Goal: Communication & Community: Answer question/provide support

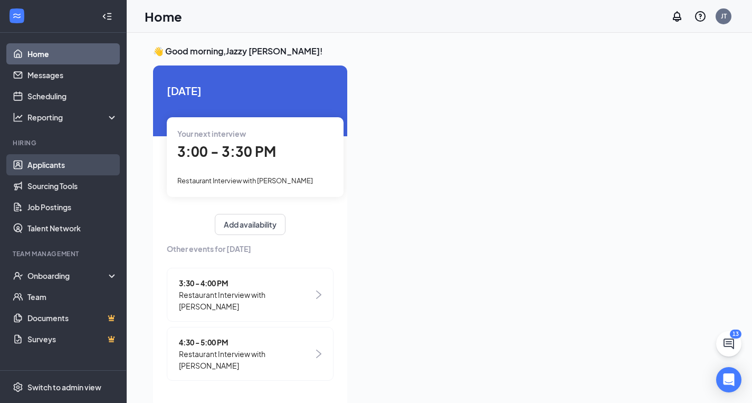
click at [38, 164] on link "Applicants" at bounding box center [72, 164] width 90 height 21
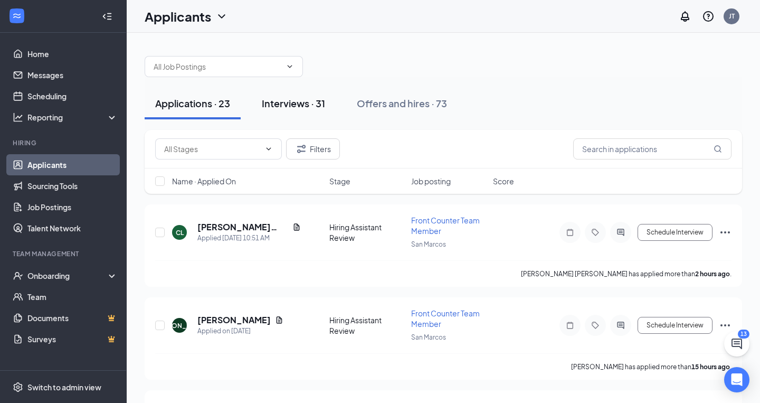
click at [317, 107] on div "Interviews · 31" at bounding box center [293, 103] width 63 height 13
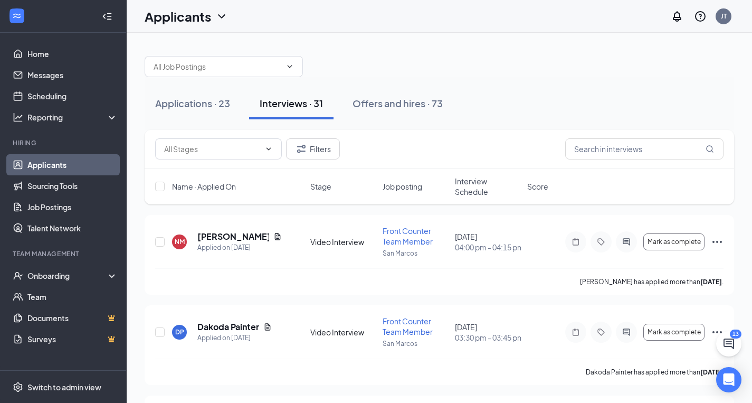
click at [475, 190] on span "Interview Schedule" at bounding box center [488, 186] width 66 height 21
click at [482, 185] on span "Interview Schedule" at bounding box center [481, 186] width 53 height 21
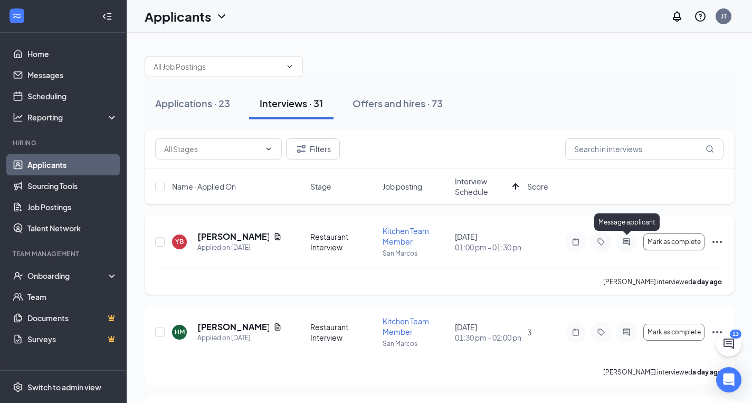
click at [622, 242] on icon "ActiveChat" at bounding box center [626, 242] width 13 height 8
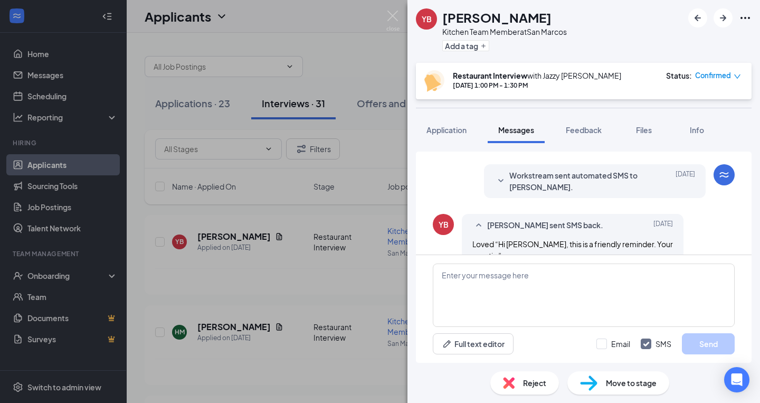
scroll to position [509, 0]
click at [510, 170] on span "Workstream sent automated SMS to [PERSON_NAME]." at bounding box center [578, 181] width 138 height 23
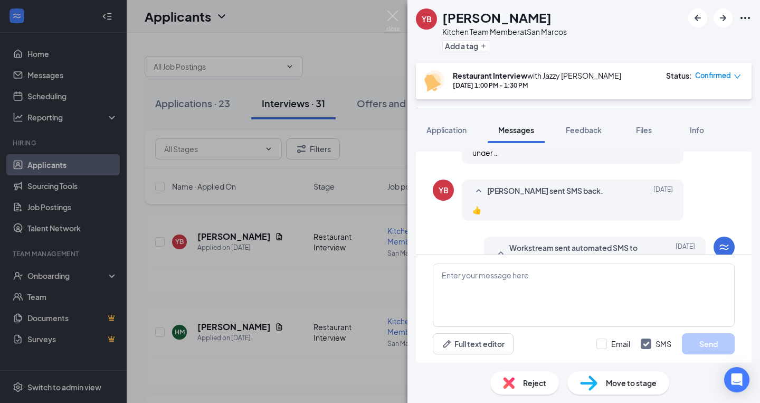
click at [513, 204] on div "👍" at bounding box center [573, 210] width 201 height 12
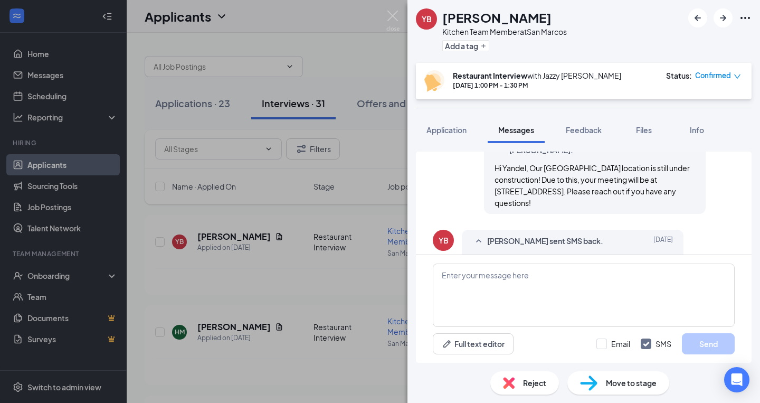
scroll to position [318, 0]
drag, startPoint x: 522, startPoint y: 168, endPoint x: 582, endPoint y: 208, distance: 72.3
click at [582, 208] on div "Hi Yandel, Our [GEOGRAPHIC_DATA] location is still under construction! Due to t…" at bounding box center [595, 186] width 201 height 46
copy span "Our [GEOGRAPHIC_DATA] location is still under construction! Due to this, your m…"
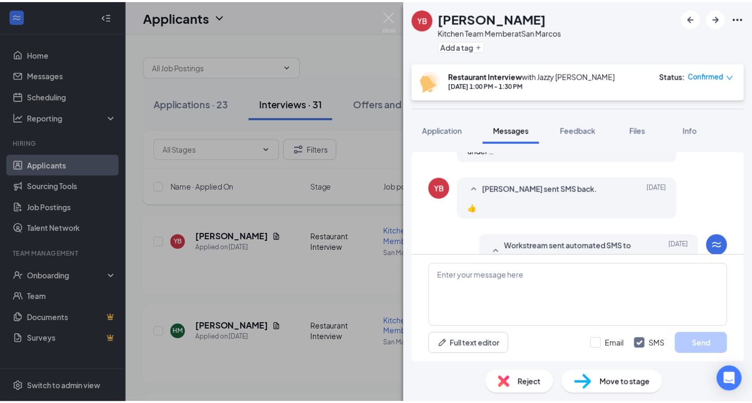
scroll to position [439, 0]
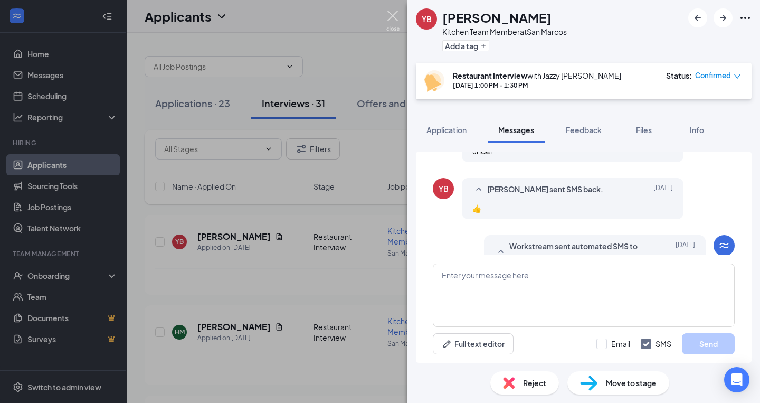
click at [393, 20] on img at bounding box center [392, 21] width 13 height 21
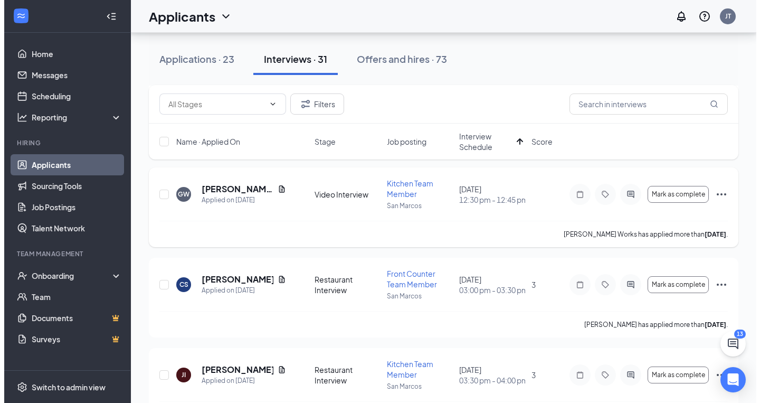
scroll to position [594, 0]
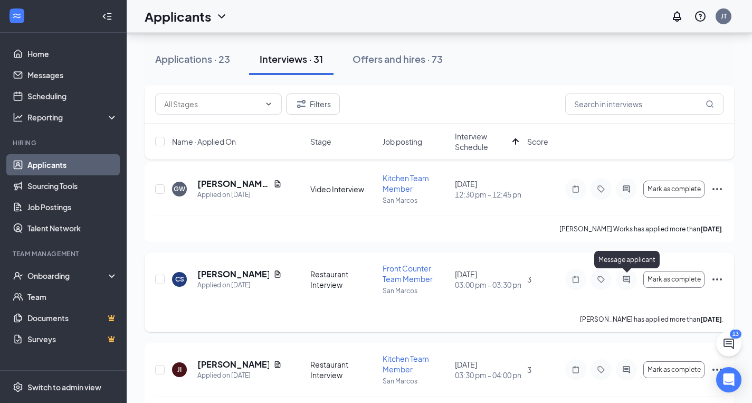
click at [628, 279] on icon "ActiveChat" at bounding box center [626, 279] width 7 height 7
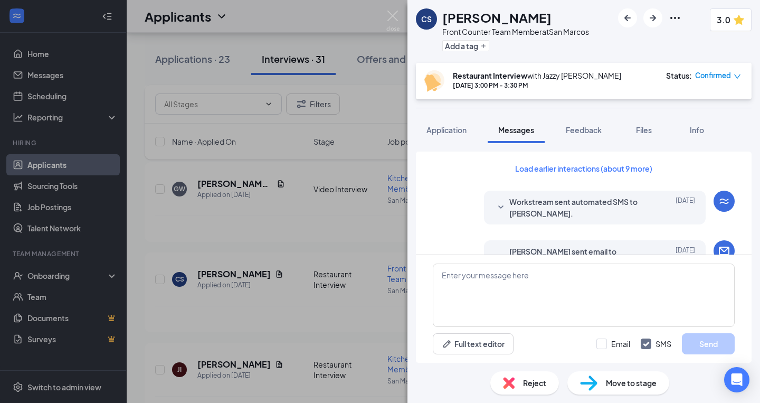
scroll to position [638, 0]
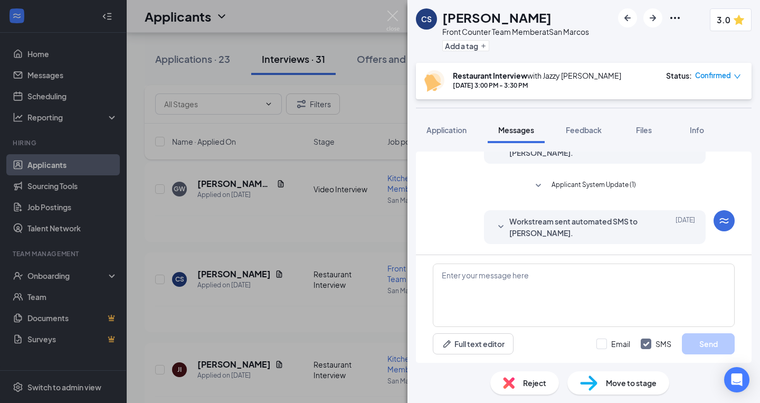
click at [555, 158] on span "Workstream sent automated SMS to [PERSON_NAME]." at bounding box center [578, 146] width 138 height 23
click at [551, 233] on span "Workstream sent automated SMS to [PERSON_NAME]." at bounding box center [578, 226] width 138 height 23
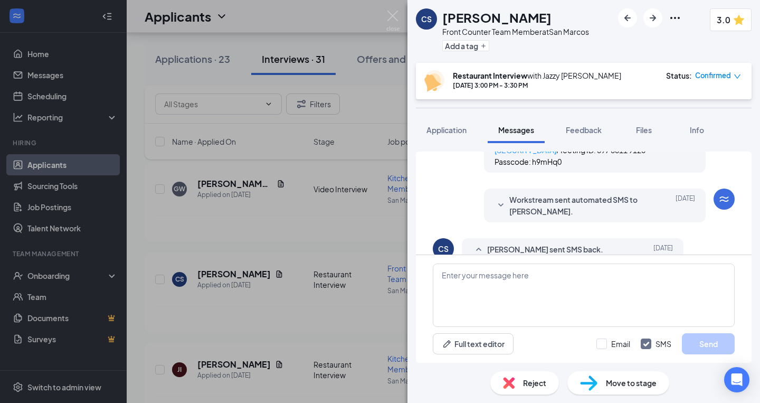
scroll to position [372, 0]
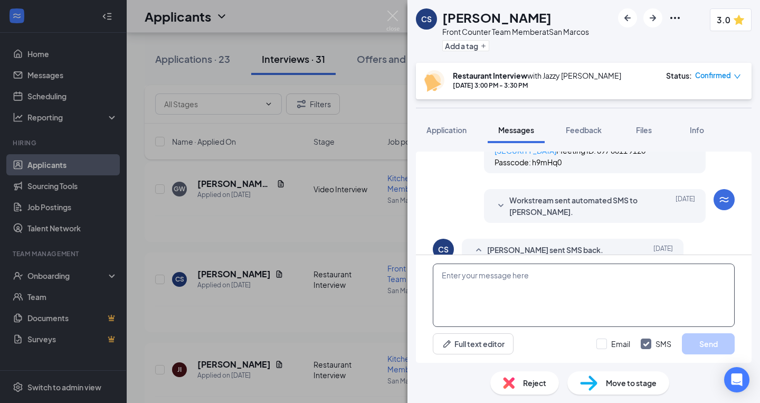
click at [532, 279] on textarea at bounding box center [584, 294] width 302 height 63
paste textarea "Our [GEOGRAPHIC_DATA] location is still under construction! Due to this, your m…"
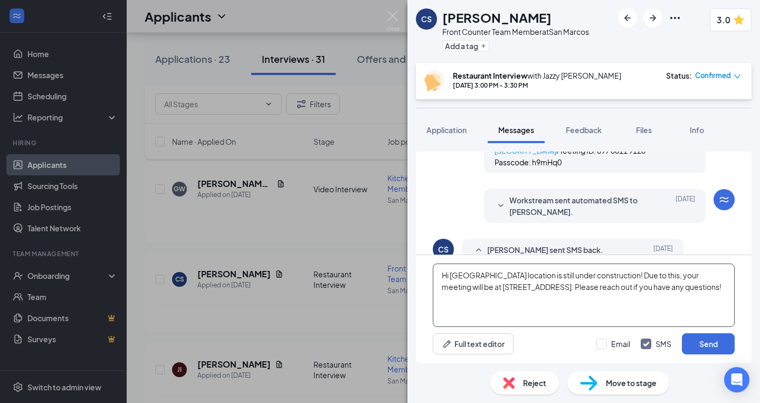
click at [474, 278] on textarea "Hi [GEOGRAPHIC_DATA] location is still under construction! Due to this, your me…" at bounding box center [584, 294] width 302 height 63
type textarea "Hi Cienna, Our [GEOGRAPHIC_DATA] location is still under construction! Due to t…"
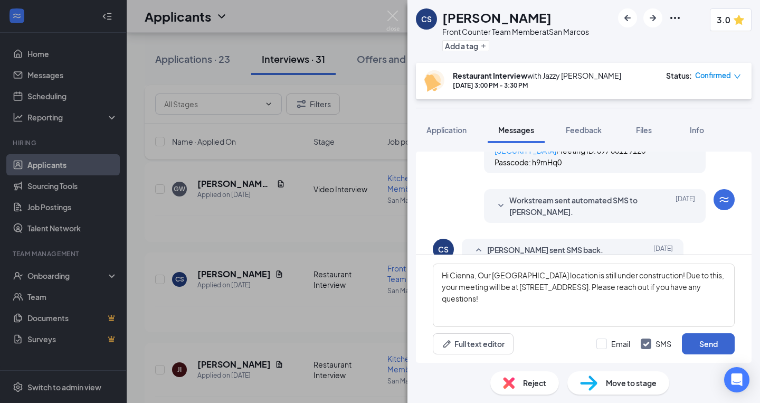
click at [695, 338] on button "Send" at bounding box center [708, 343] width 53 height 21
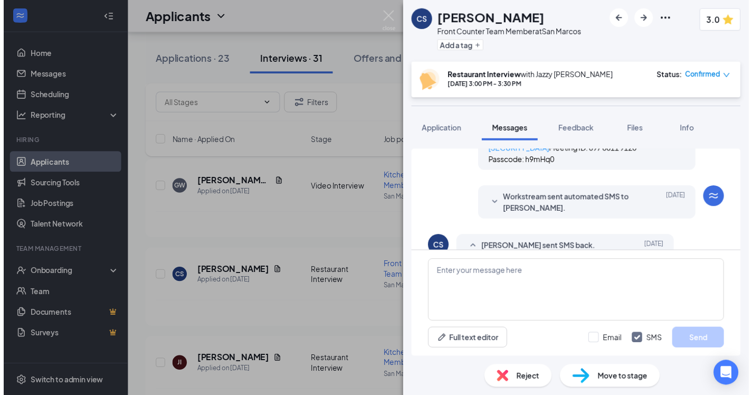
scroll to position [928, 0]
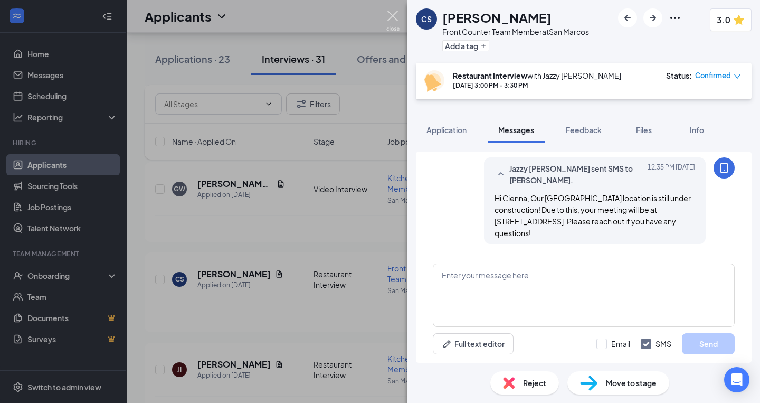
click at [396, 17] on img at bounding box center [392, 21] width 13 height 21
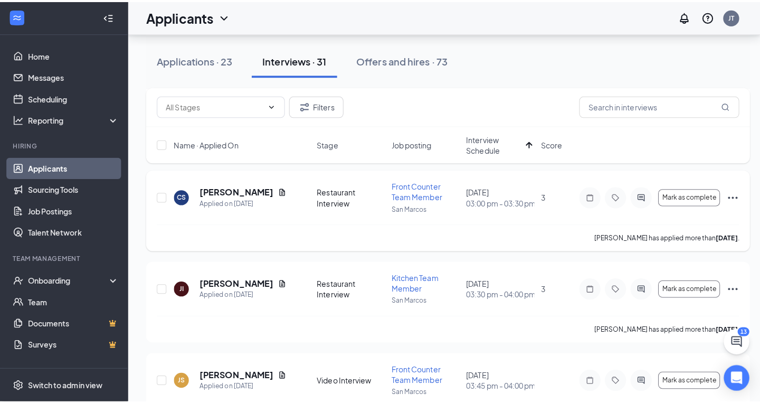
scroll to position [682, 0]
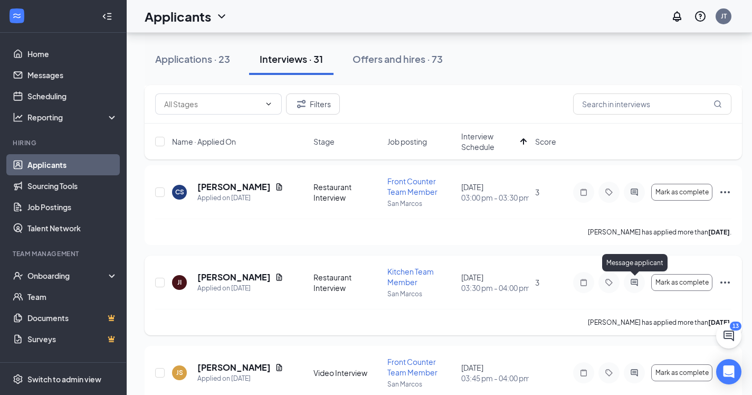
click at [635, 279] on icon "ActiveChat" at bounding box center [634, 282] width 7 height 7
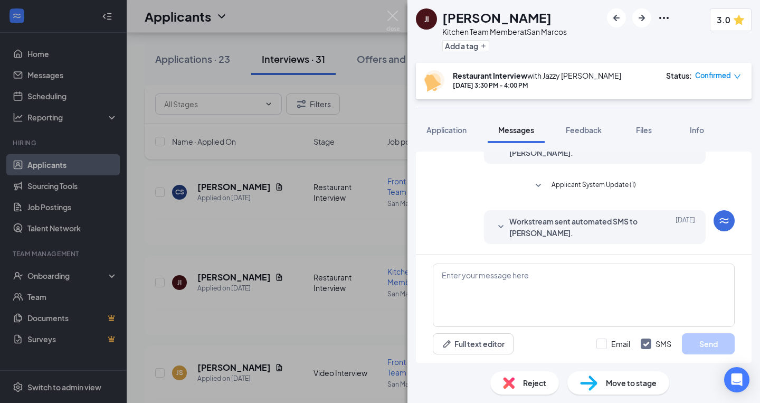
click at [592, 225] on span "Workstream sent automated SMS to [PERSON_NAME]." at bounding box center [578, 226] width 138 height 23
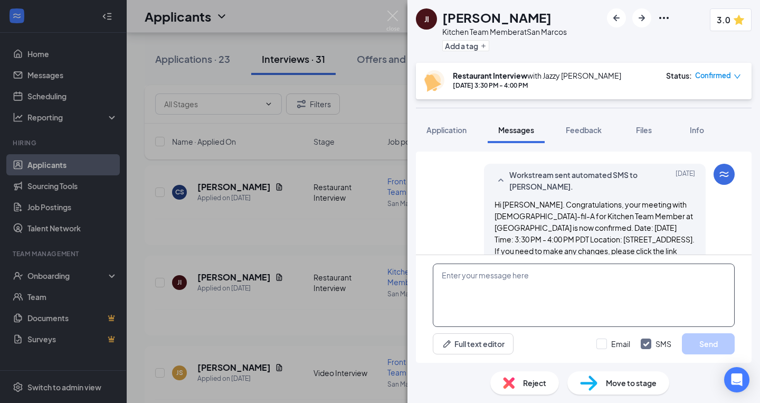
click at [553, 280] on textarea at bounding box center [584, 294] width 302 height 63
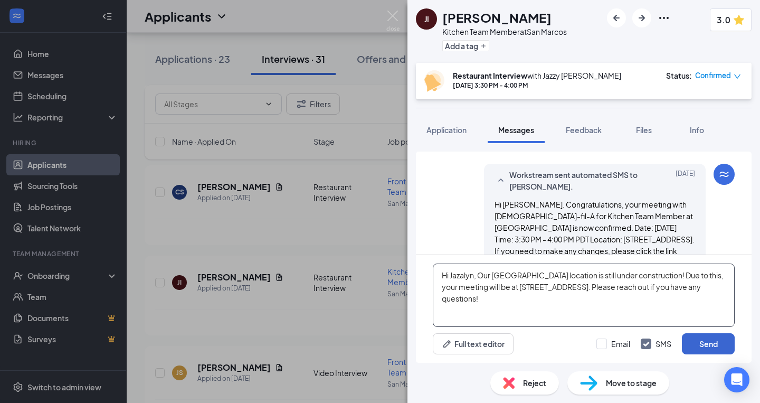
type textarea "Hi Jazalyn, Our [GEOGRAPHIC_DATA] location is still under construction! Due to …"
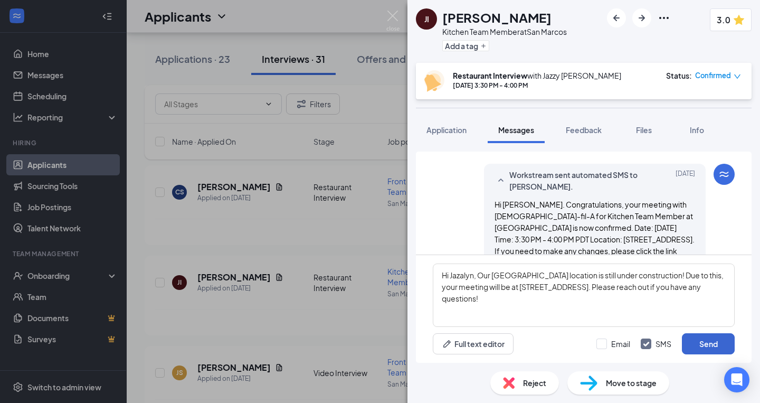
click at [700, 341] on button "Send" at bounding box center [708, 343] width 53 height 21
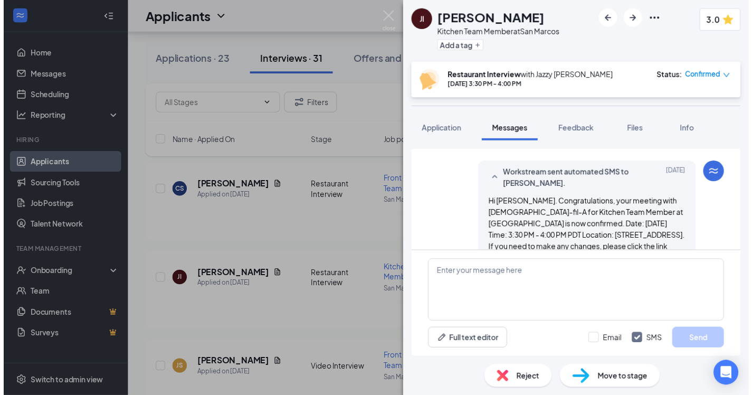
scroll to position [794, 0]
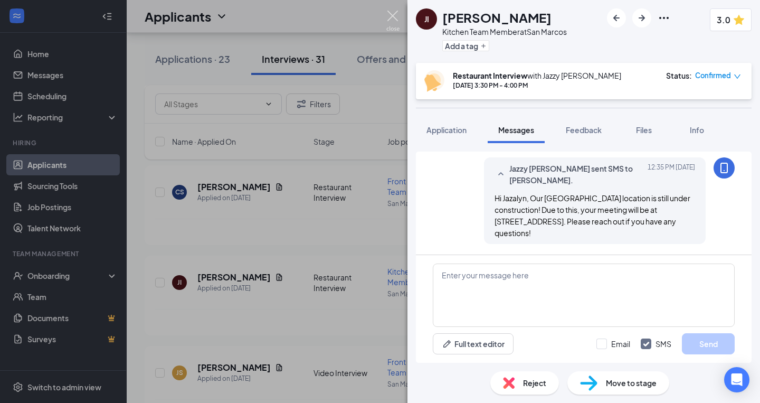
click at [395, 16] on img at bounding box center [392, 21] width 13 height 21
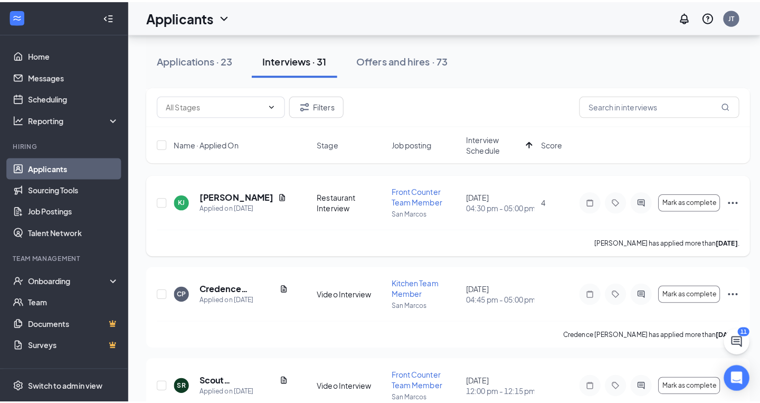
scroll to position [1214, 0]
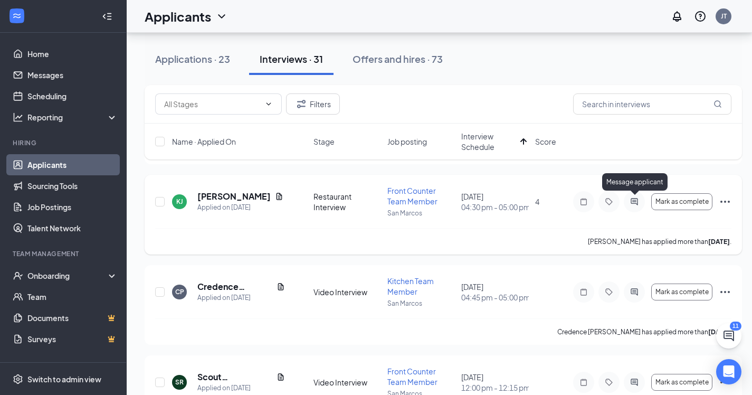
click at [640, 204] on icon "ActiveChat" at bounding box center [634, 201] width 13 height 8
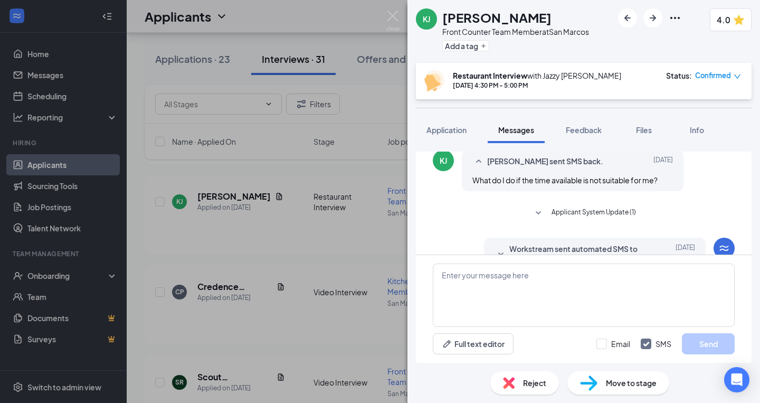
scroll to position [571, 0]
click at [554, 221] on span "Applicant System Update (1)" at bounding box center [594, 214] width 84 height 13
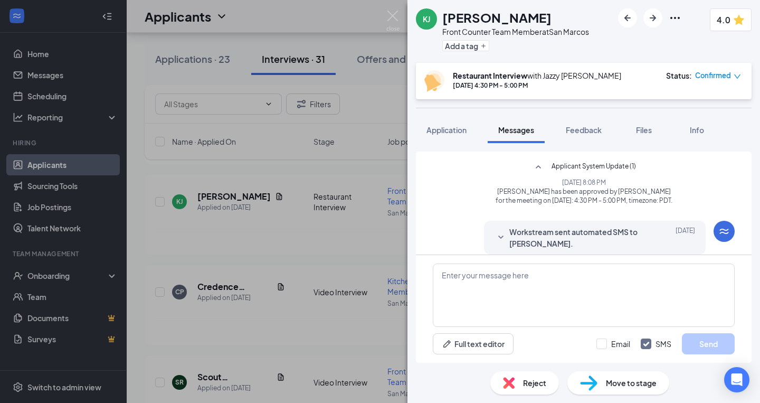
scroll to position [626, 0]
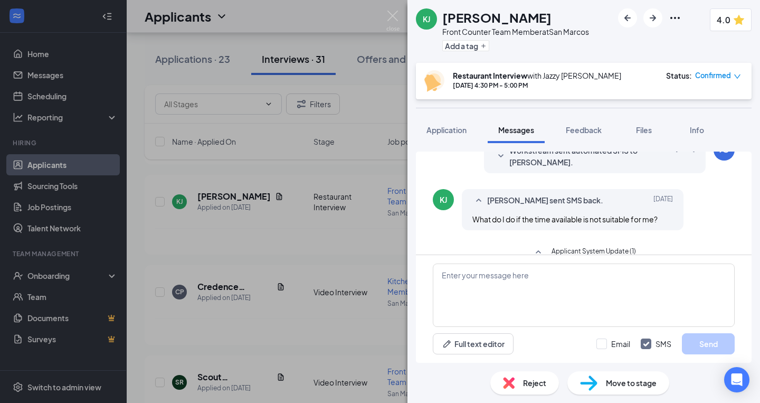
scroll to position [530, 0]
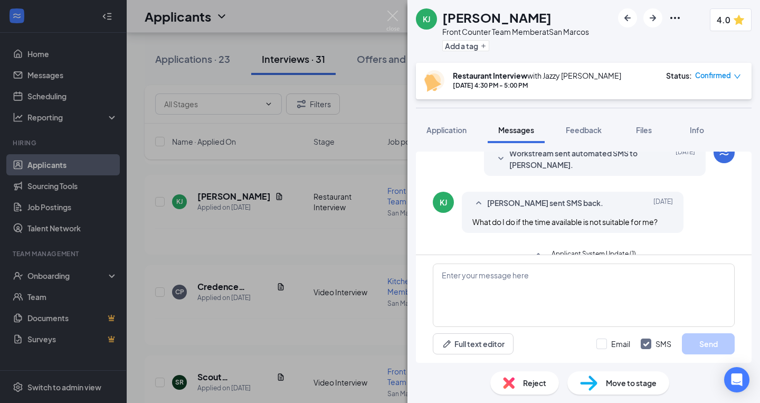
click at [556, 171] on span "Workstream sent automated SMS to [PERSON_NAME]." at bounding box center [578, 158] width 138 height 23
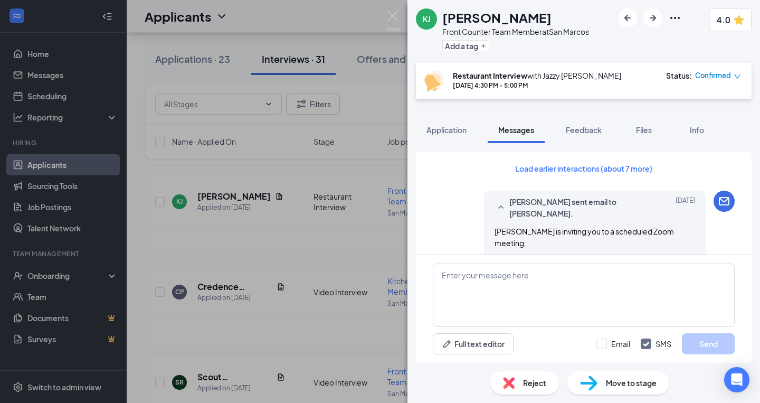
scroll to position [0, 0]
click at [564, 169] on button "Load earlier interactions (about 7 more)" at bounding box center [583, 168] width 155 height 17
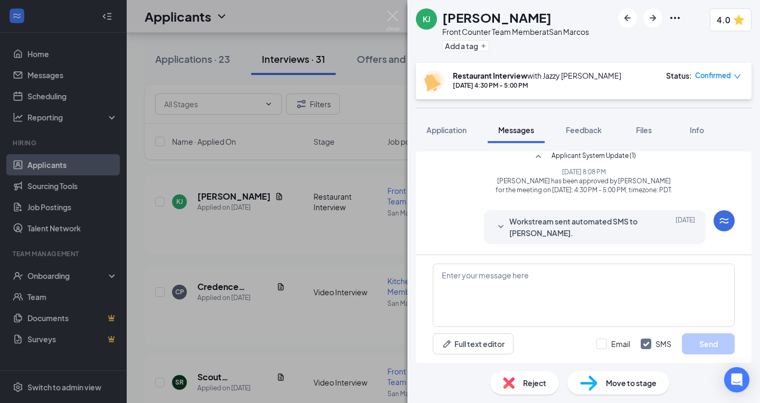
scroll to position [977, 0]
click at [539, 212] on div "Workstream sent automated SMS to [PERSON_NAME]. [DATE] Hi [PERSON_NAME]. Congra…" at bounding box center [595, 227] width 222 height 34
click at [534, 225] on span "Workstream sent automated SMS to [PERSON_NAME]." at bounding box center [578, 226] width 138 height 23
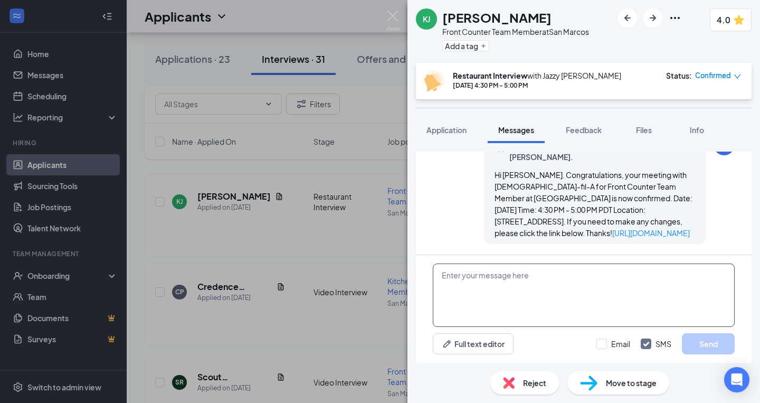
scroll to position [1054, 0]
click at [496, 282] on textarea at bounding box center [584, 294] width 302 height 63
paste textarea "Our [GEOGRAPHIC_DATA] location is still under construction! Due to this, your m…"
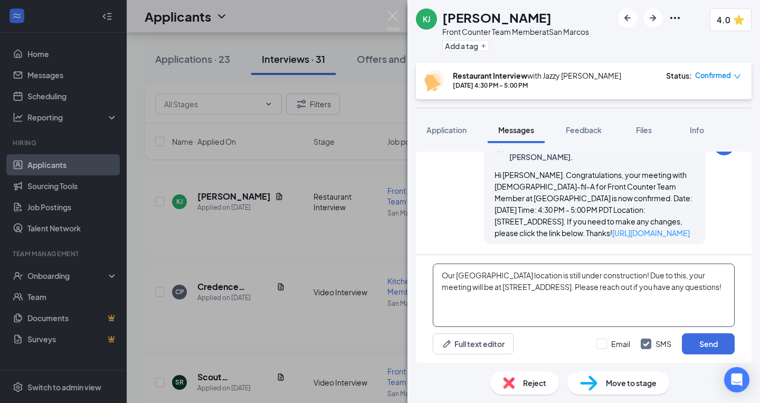
click at [441, 276] on textarea "Our [GEOGRAPHIC_DATA] location is still under construction! Due to this, your m…" at bounding box center [584, 294] width 302 height 63
type textarea "Hi [PERSON_NAME], Our [GEOGRAPHIC_DATA] location is still under construction! D…"
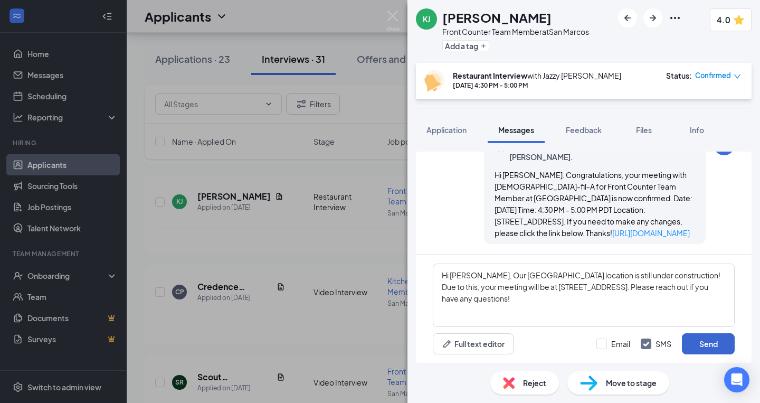
click at [707, 342] on button "Send" at bounding box center [708, 343] width 53 height 21
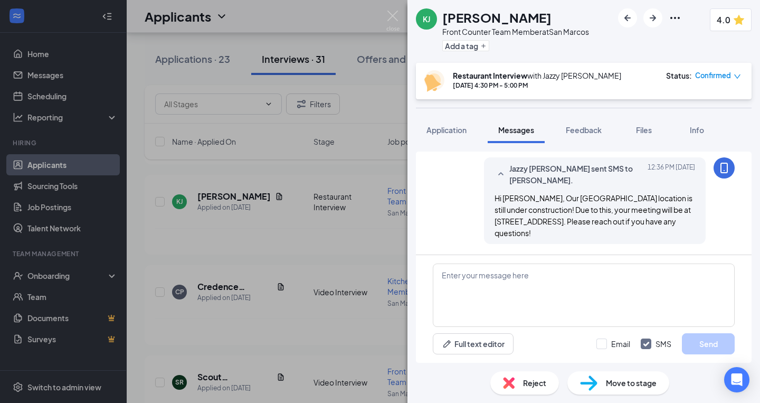
scroll to position [1157, 0]
